Goal: Browse casually

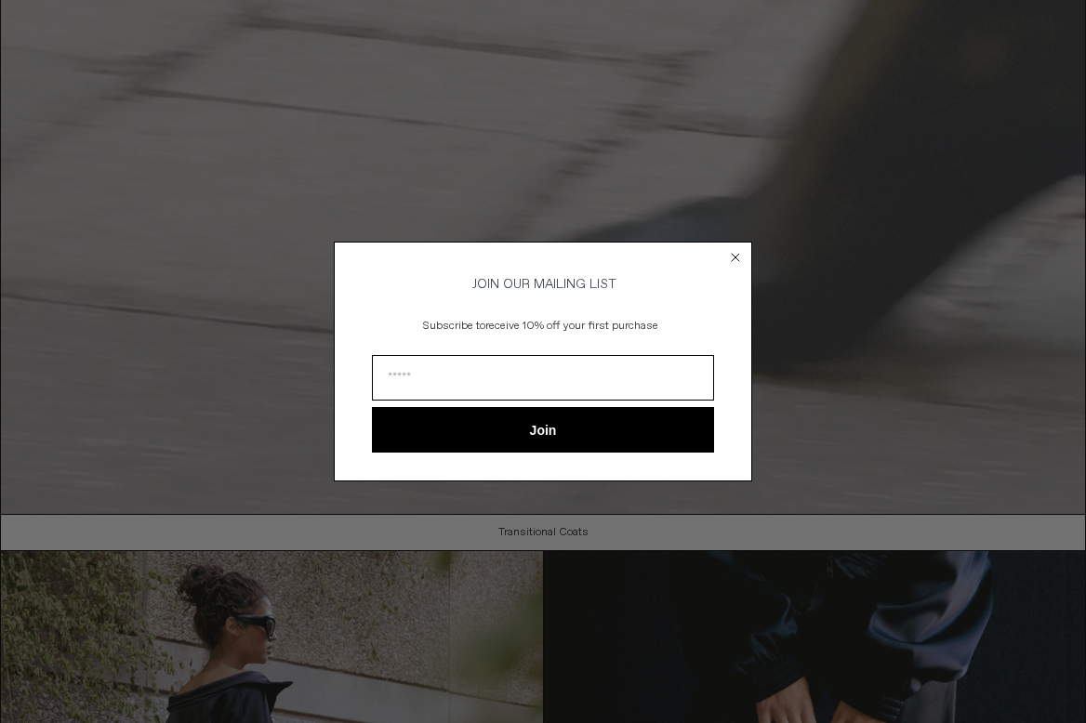
click at [513, 376] on input "Email" at bounding box center [543, 378] width 342 height 46
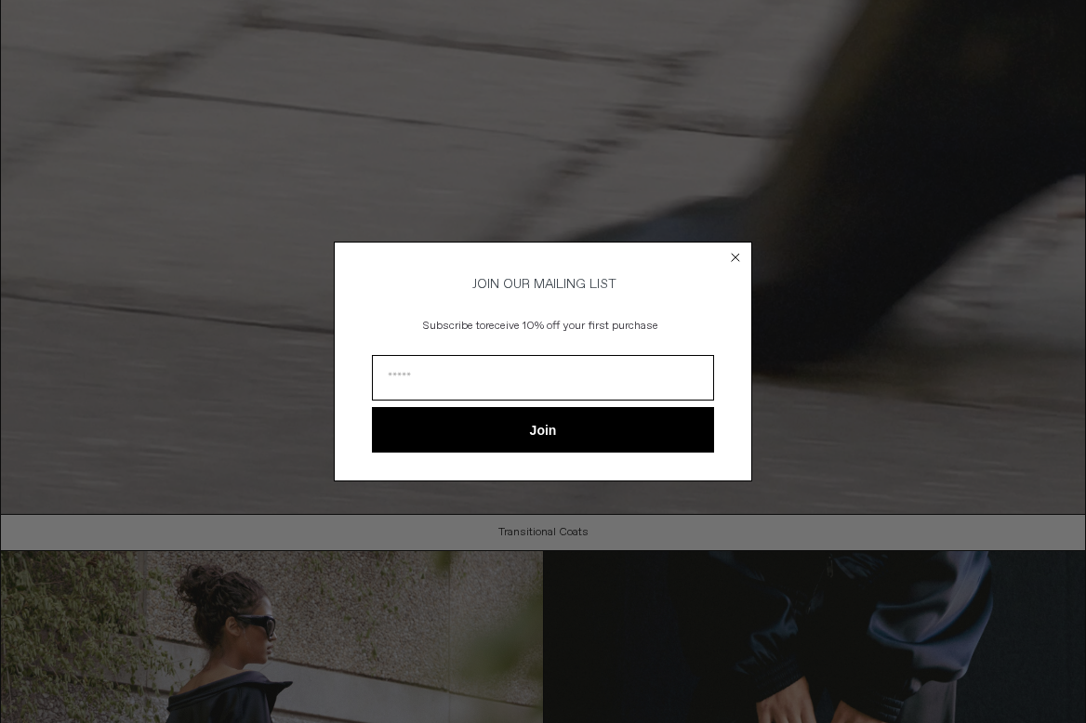
click at [726, 248] on icon "Close dialog" at bounding box center [735, 257] width 19 height 19
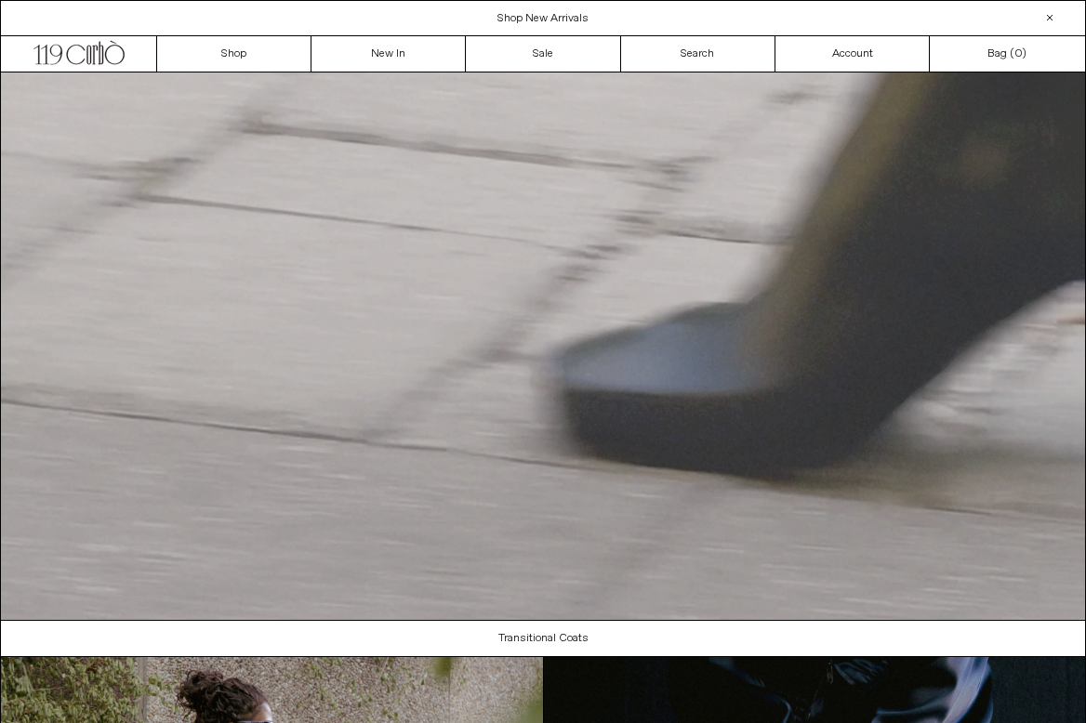
click at [755, 224] on video "Your browser does not support the video tag." at bounding box center [543, 345] width 1084 height 547
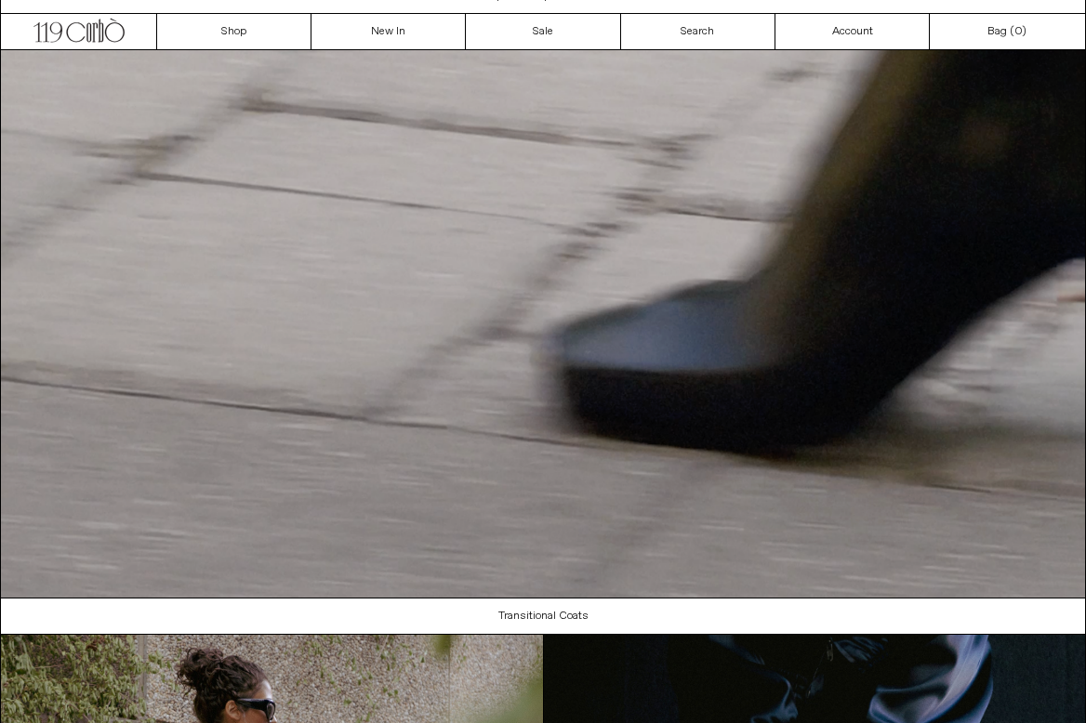
scroll to position [24, 0]
